Goal: Transaction & Acquisition: Purchase product/service

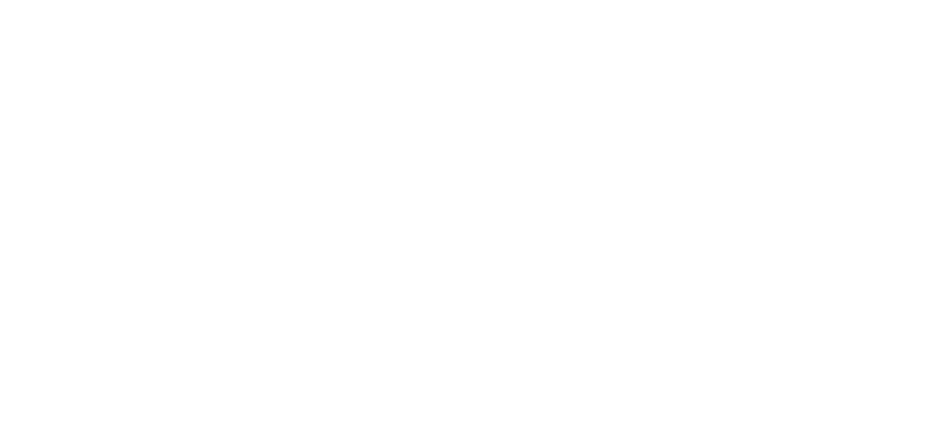
select select "**********"
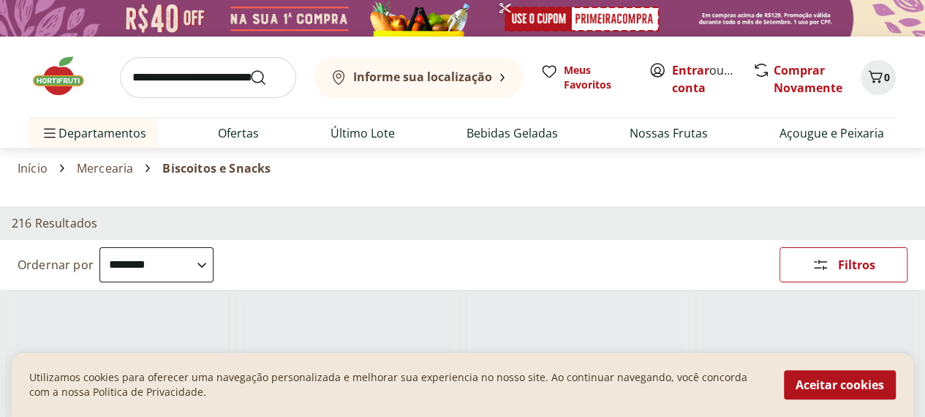
scroll to position [366, 0]
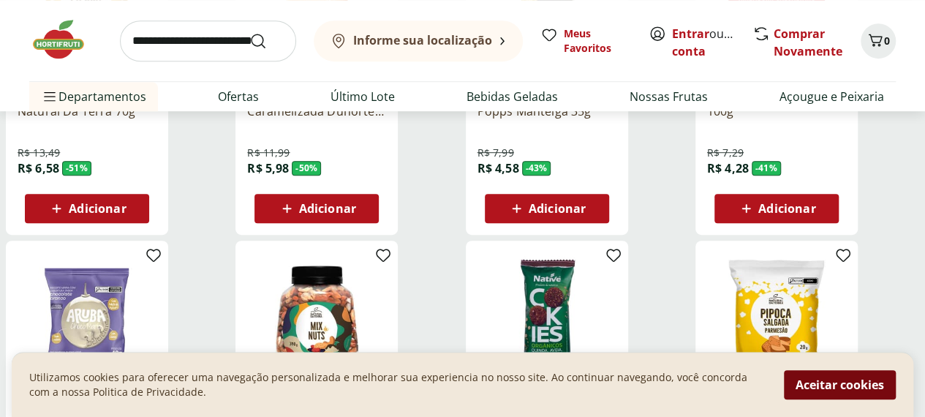
click at [837, 387] on button "Aceitar cookies" at bounding box center [840, 384] width 112 height 29
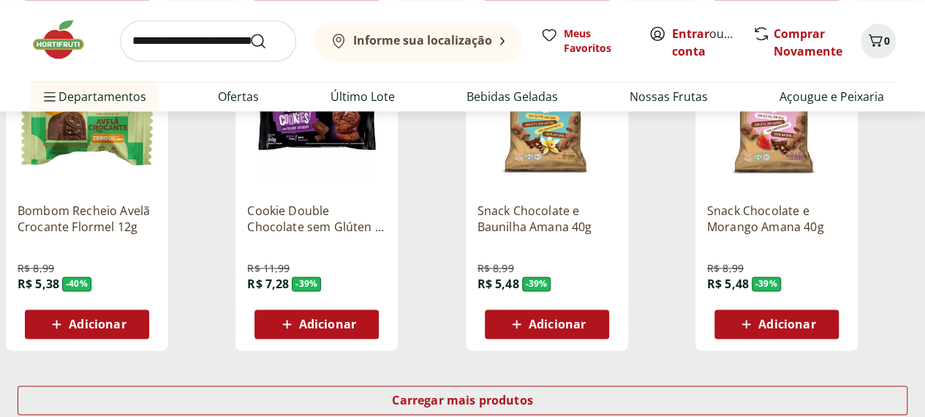
scroll to position [589, 0]
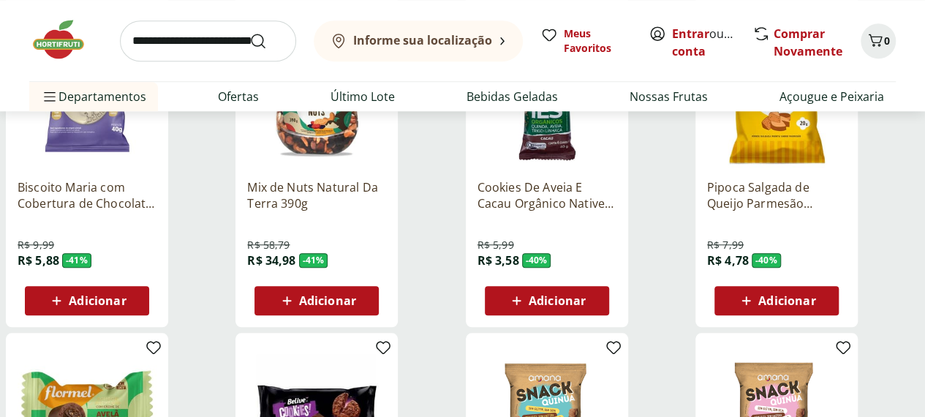
click at [165, 358] on div "**********" at bounding box center [462, 174] width 925 height 1114
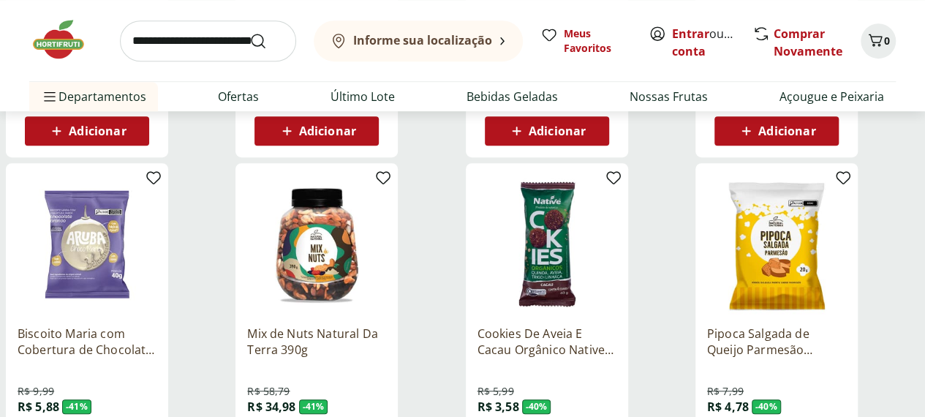
scroll to position [370, 0]
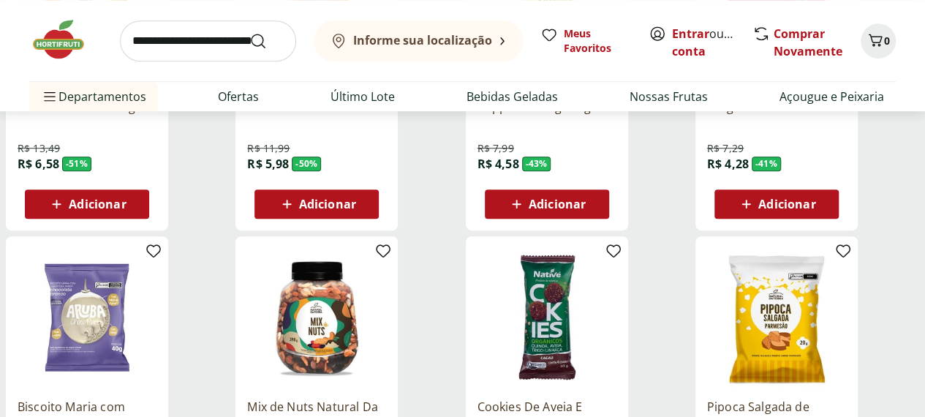
click at [386, 271] on img at bounding box center [316, 317] width 139 height 139
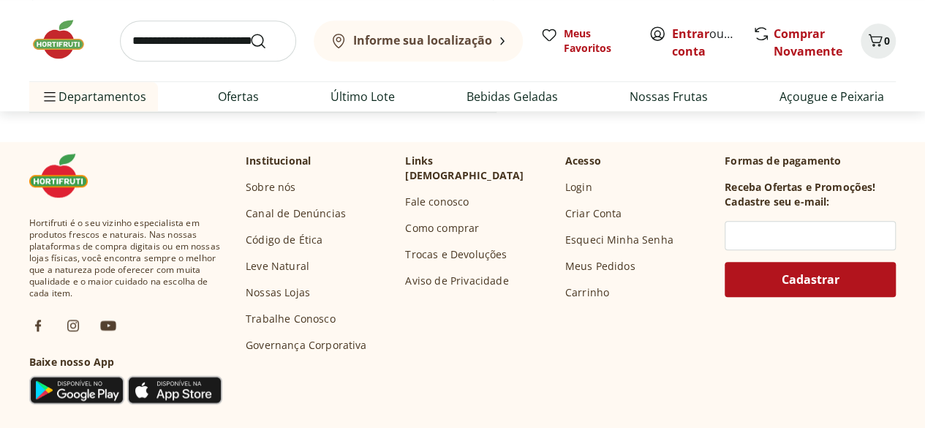
scroll to position [787, 0]
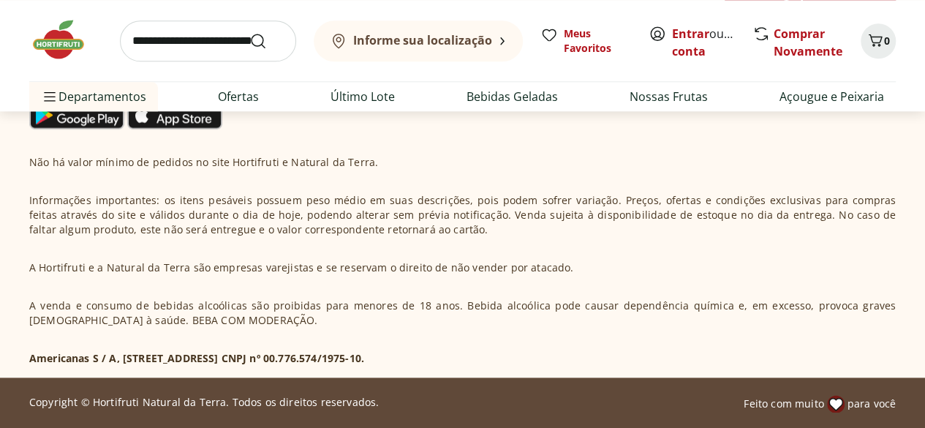
click at [364, 355] on p "Americanas S / A, [STREET_ADDRESS] CNPJ nº 00.776.574/1975-10." at bounding box center [196, 358] width 335 height 15
copy p "00.776.574/1975-10."
drag, startPoint x: 406, startPoint y: 358, endPoint x: 529, endPoint y: 358, distance: 123.6
click at [529, 358] on div "Não há valor mínimo de pedidos no site Hortifruti e Natural da Terra. Informaçõ…" at bounding box center [462, 260] width 867 height 211
